Goal: Navigation & Orientation: Find specific page/section

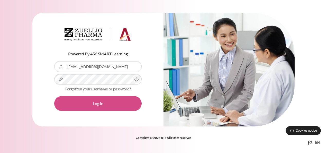
click at [108, 105] on button "Log in" at bounding box center [97, 103] width 87 height 15
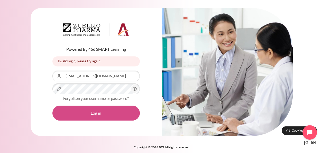
click at [96, 113] on button "Log in" at bounding box center [95, 112] width 87 height 15
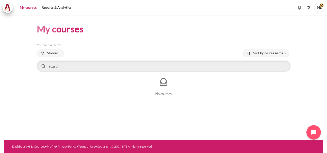
click at [23, 7] on link "My courses" at bounding box center [28, 8] width 21 height 10
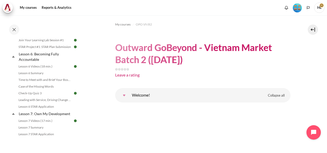
scroll to position [292, 0]
